Goal: Book appointment/travel/reservation

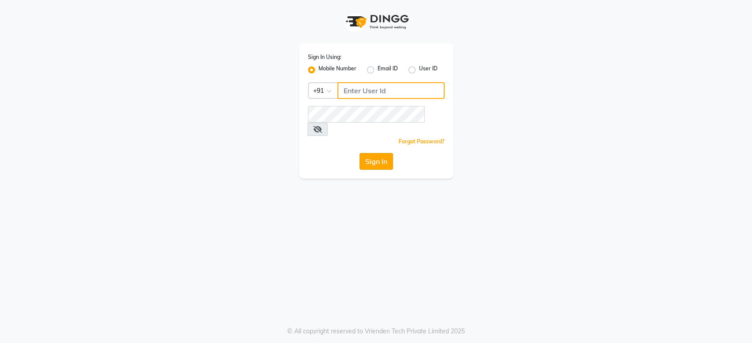
type input "9175773304"
click at [376, 153] on button "Sign In" at bounding box center [375, 161] width 33 height 17
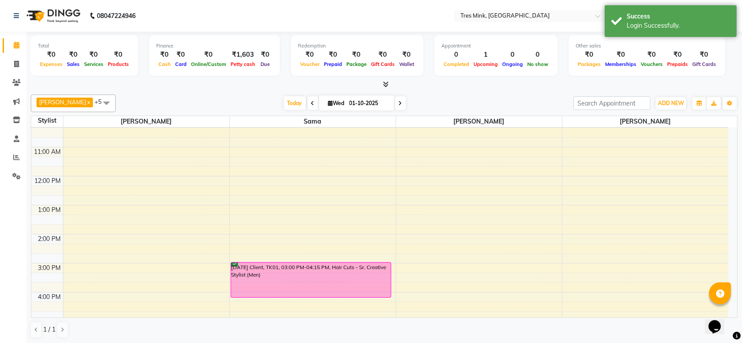
scroll to position [68, 0]
click at [453, 151] on div "8:00 AM 9:00 AM 10:00 AM 11:00 AM 12:00 PM 1:00 PM 2:00 PM 3:00 PM 4:00 PM 5:00…" at bounding box center [379, 248] width 697 height 377
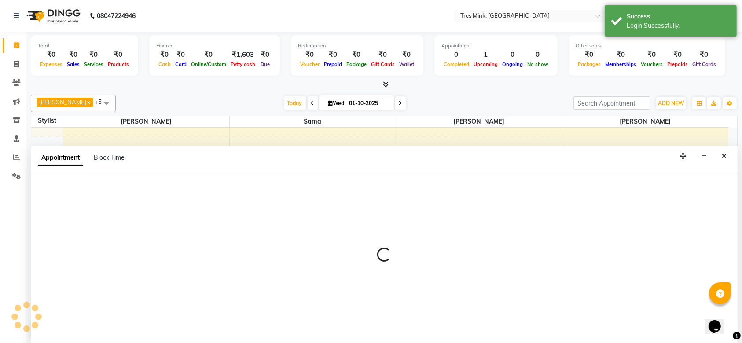
select select "88454"
select select "660"
select select "tentative"
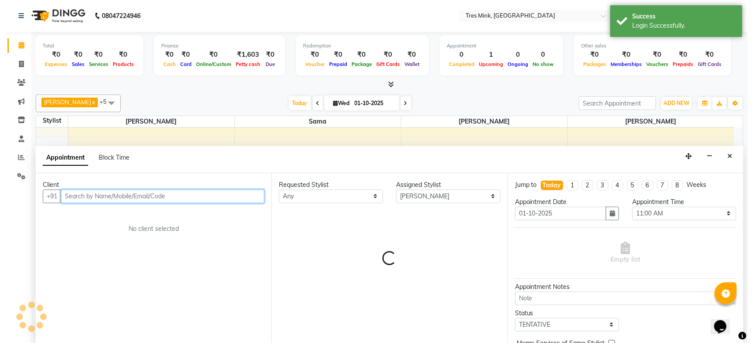
scroll to position [0, 0]
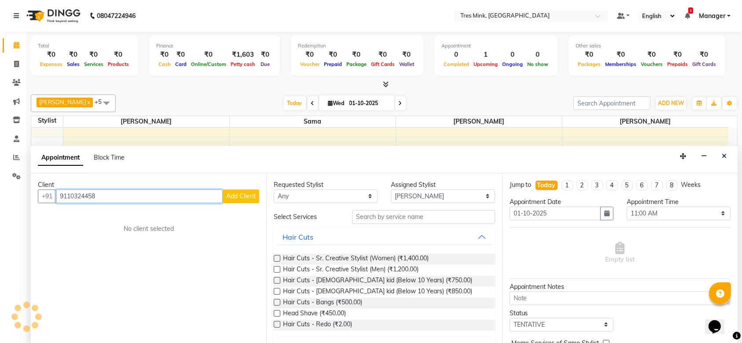
type input "9110324458"
click at [246, 197] on span "Add Client" at bounding box center [241, 196] width 30 height 8
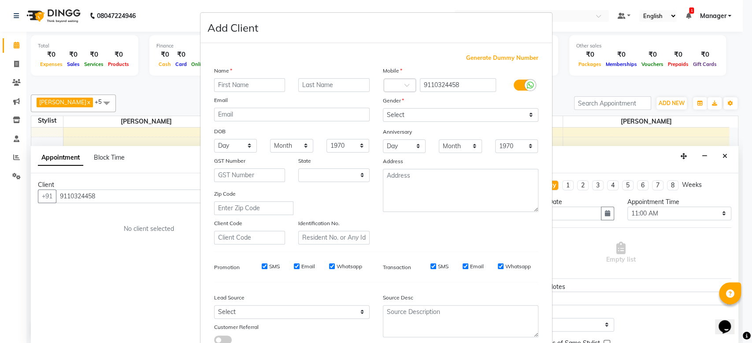
select select "22"
click at [249, 89] on input "text" at bounding box center [249, 85] width 71 height 14
type input "y"
type input "[PERSON_NAME]"
click at [331, 84] on input "text" at bounding box center [333, 85] width 71 height 14
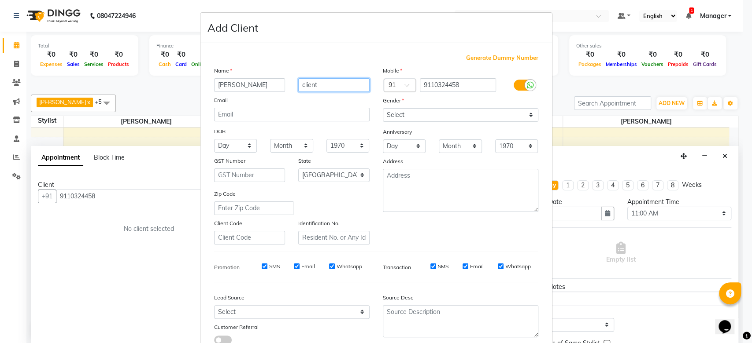
type input "client"
click at [469, 111] on select "Select [DEMOGRAPHIC_DATA] [DEMOGRAPHIC_DATA] Other Prefer Not To Say" at bounding box center [460, 115] width 155 height 14
select select "[DEMOGRAPHIC_DATA]"
click at [383, 108] on select "Select [DEMOGRAPHIC_DATA] [DEMOGRAPHIC_DATA] Other Prefer Not To Say" at bounding box center [460, 115] width 155 height 14
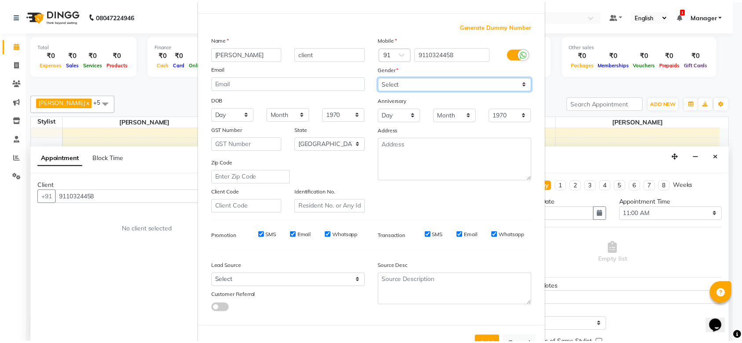
scroll to position [61, 0]
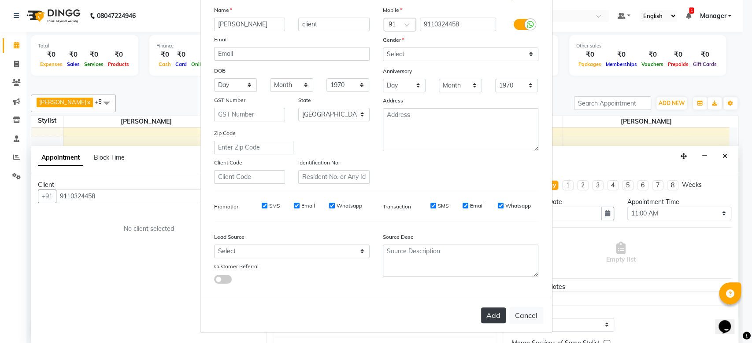
click at [487, 318] on button "Add" at bounding box center [493, 316] width 25 height 16
select select
select select "null"
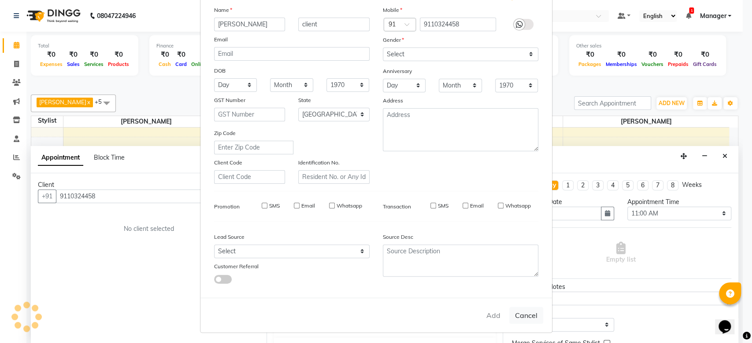
select select
checkbox input "false"
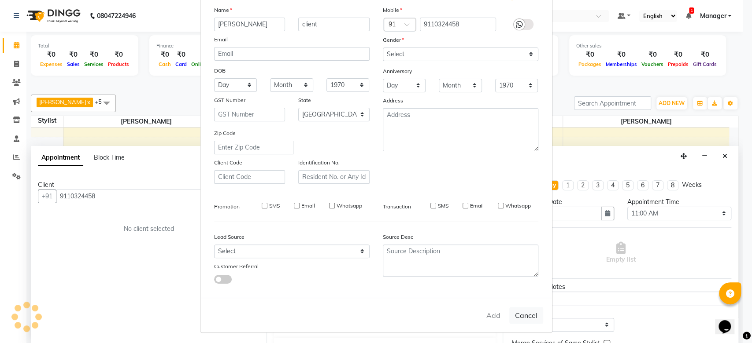
checkbox input "false"
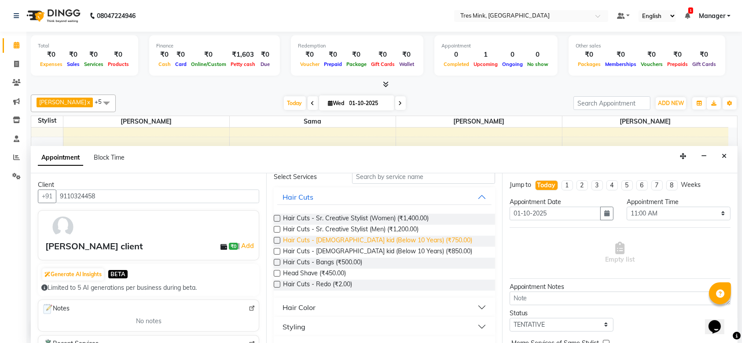
scroll to position [18, 0]
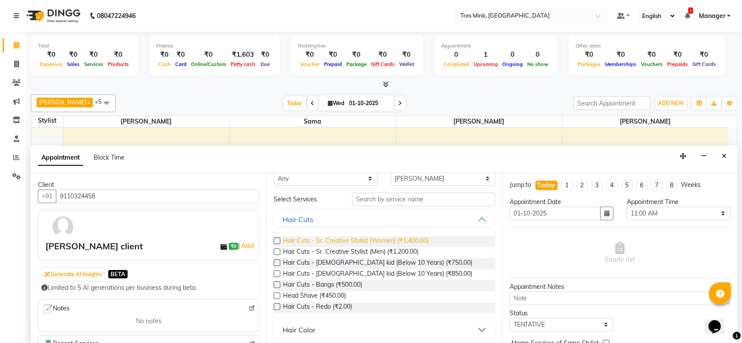
click at [406, 240] on span "Hair Cuts - Sr. Creative Stylist (Women) (₹1,400.00)" at bounding box center [356, 241] width 146 height 11
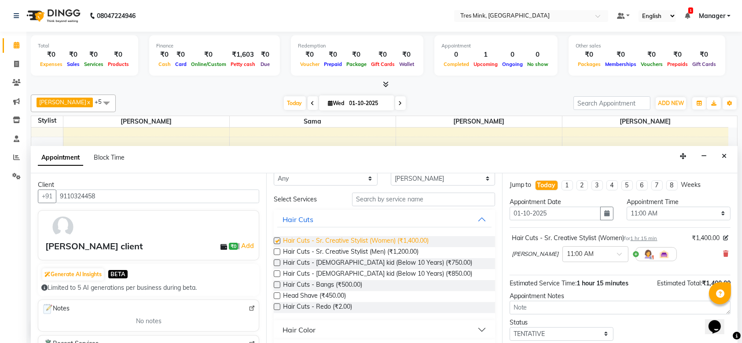
checkbox input "false"
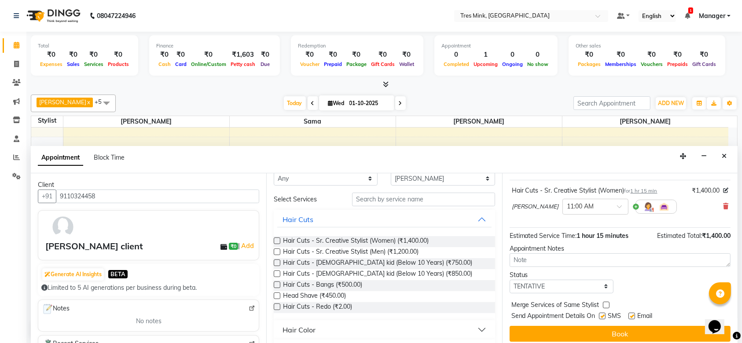
scroll to position [52, 0]
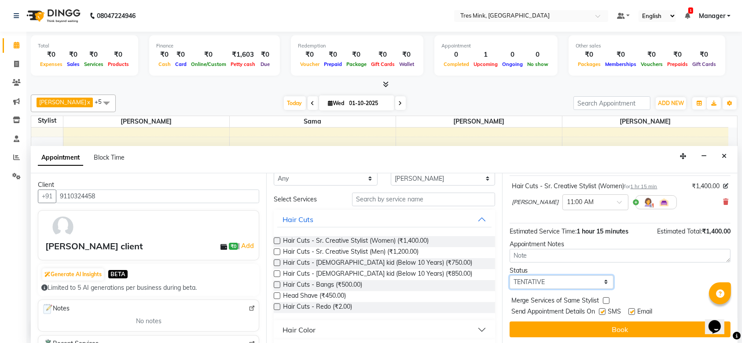
click at [602, 280] on select "Select TENTATIVE CONFIRM CHECK-IN UPCOMING" at bounding box center [562, 283] width 104 height 14
select select "confirm booking"
click at [510, 276] on select "Select TENTATIVE CONFIRM CHECK-IN UPCOMING" at bounding box center [562, 283] width 104 height 14
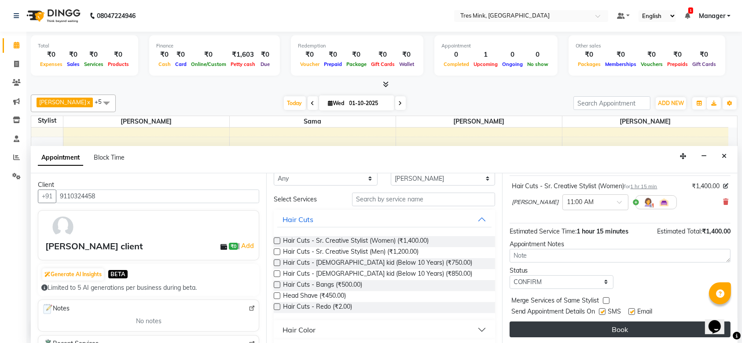
click at [582, 332] on button "Book" at bounding box center [620, 330] width 221 height 16
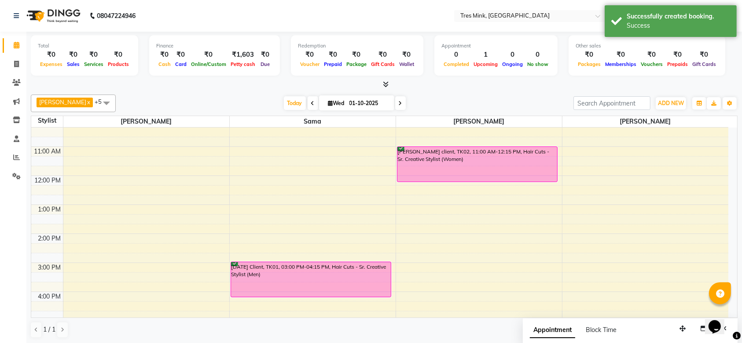
scroll to position [159, 0]
